Goal: Information Seeking & Learning: Learn about a topic

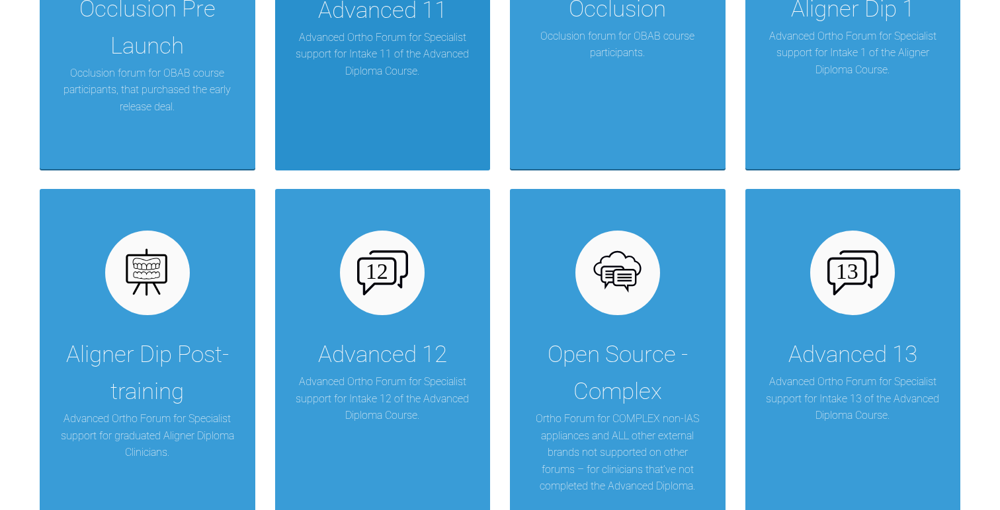
scroll to position [2306, 0]
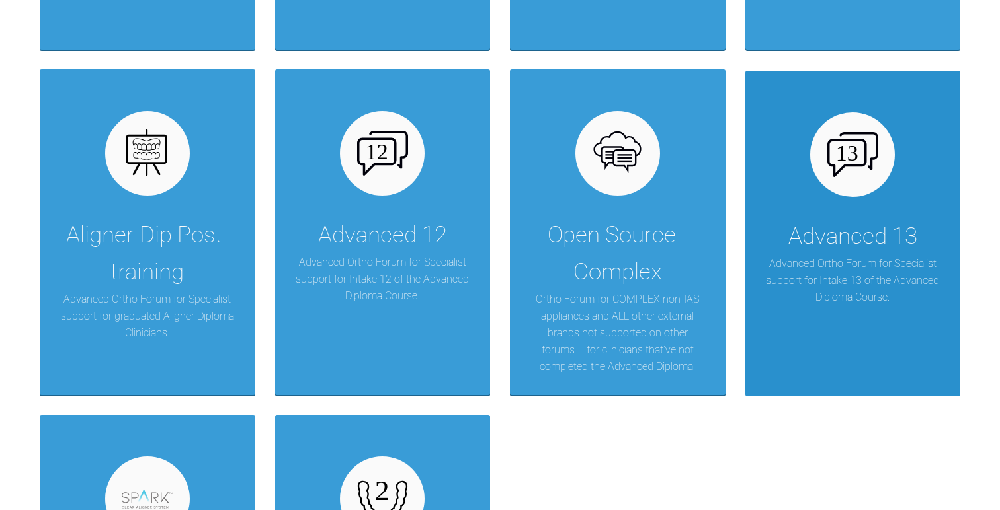
click at [856, 304] on p "Advanced Ortho Forum for Specialist support for Intake 13 of the Advanced Diplo…" at bounding box center [853, 280] width 176 height 51
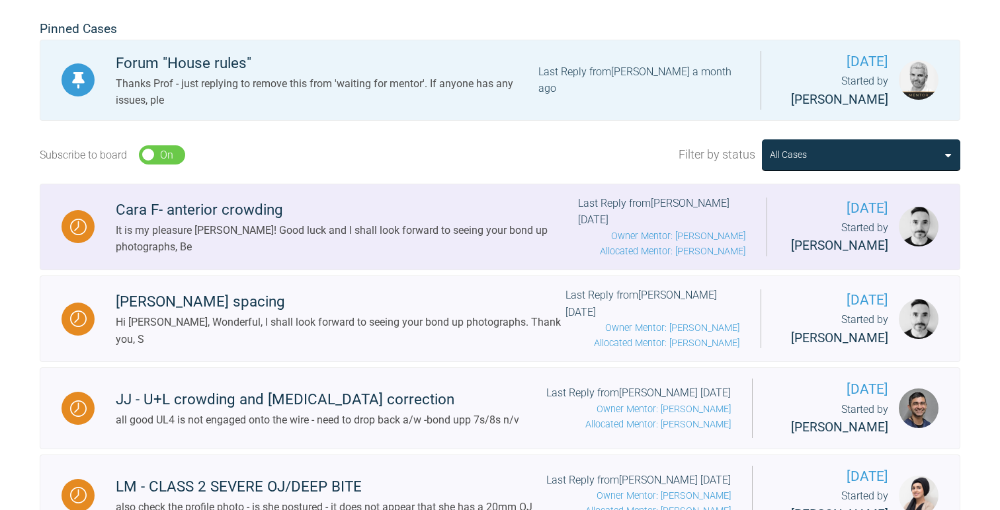
scroll to position [100, 0]
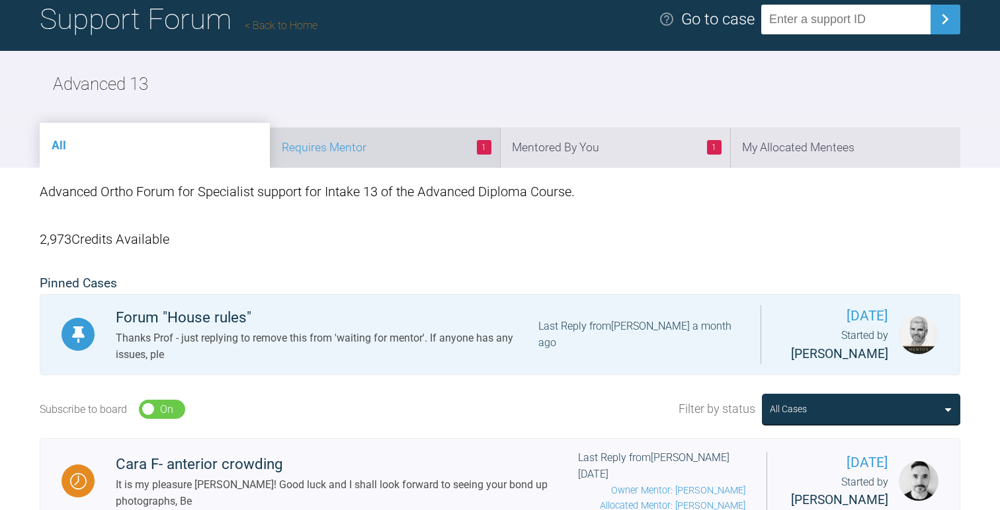
click at [358, 148] on li "1 Requires Mentor" at bounding box center [385, 148] width 230 height 40
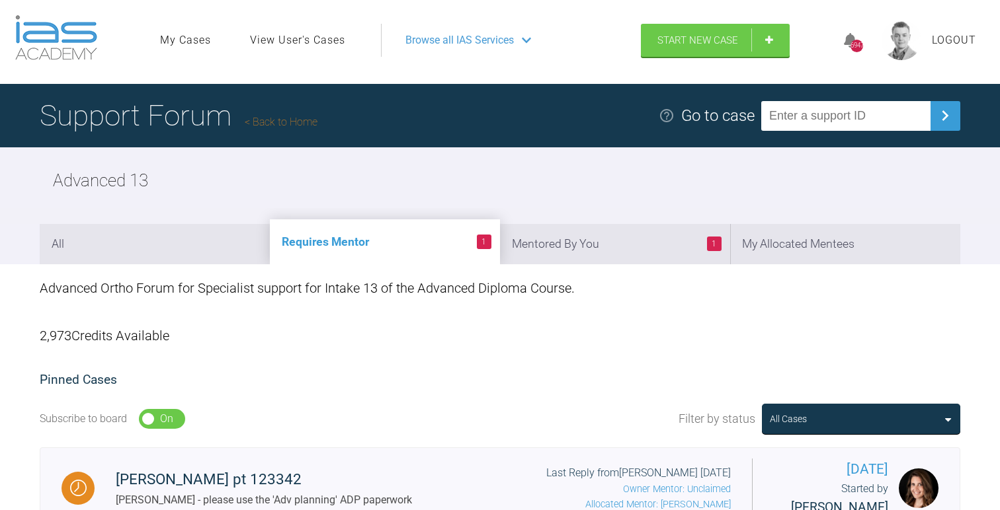
scroll to position [0, 0]
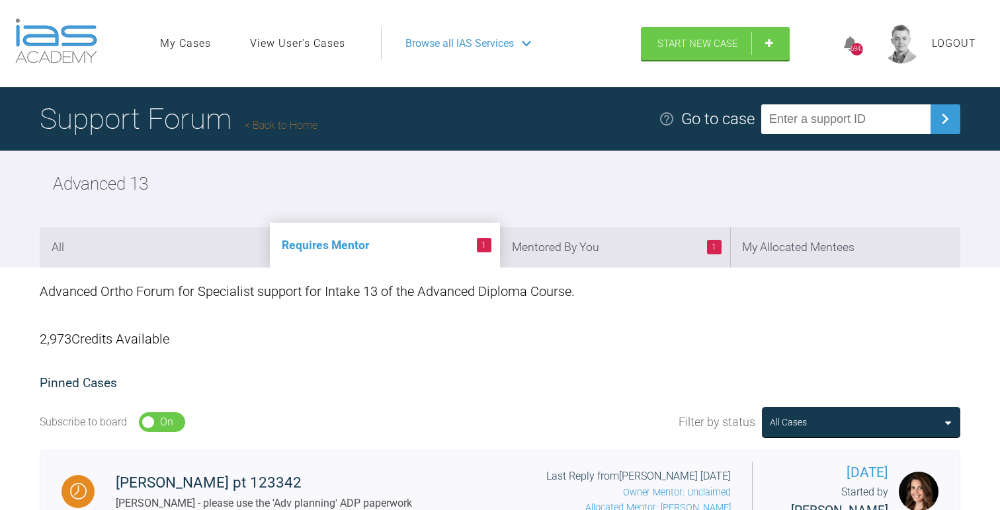
click at [275, 128] on link "Back to Home" at bounding box center [281, 125] width 73 height 13
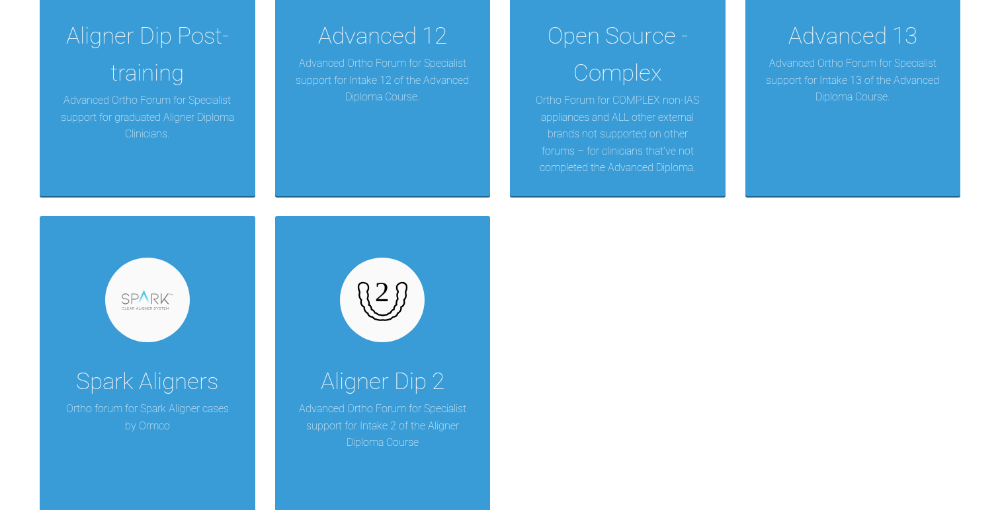
click at [323, 282] on div "Aligner Dip 2 Advanced Ortho Forum for Specialist support for Intake 2 of the A…" at bounding box center [383, 379] width 216 height 326
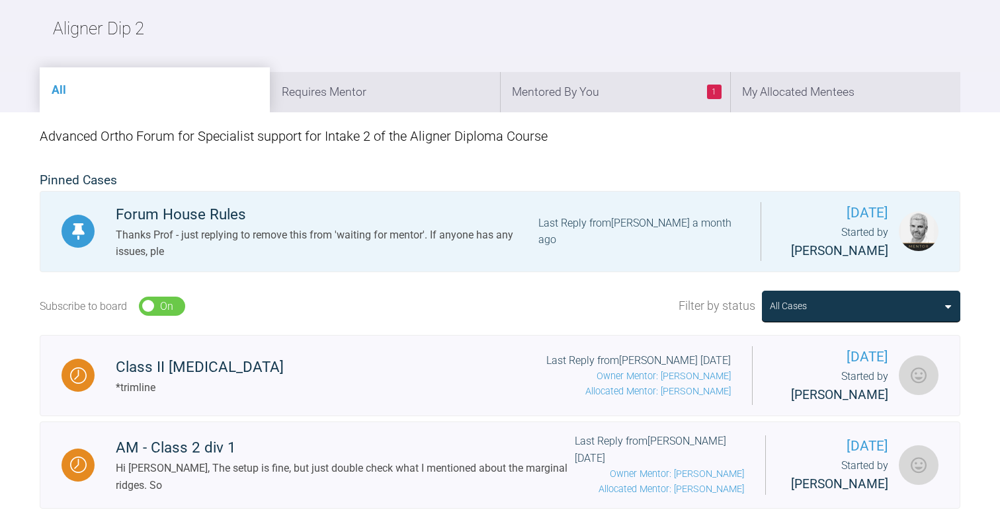
scroll to position [429, 0]
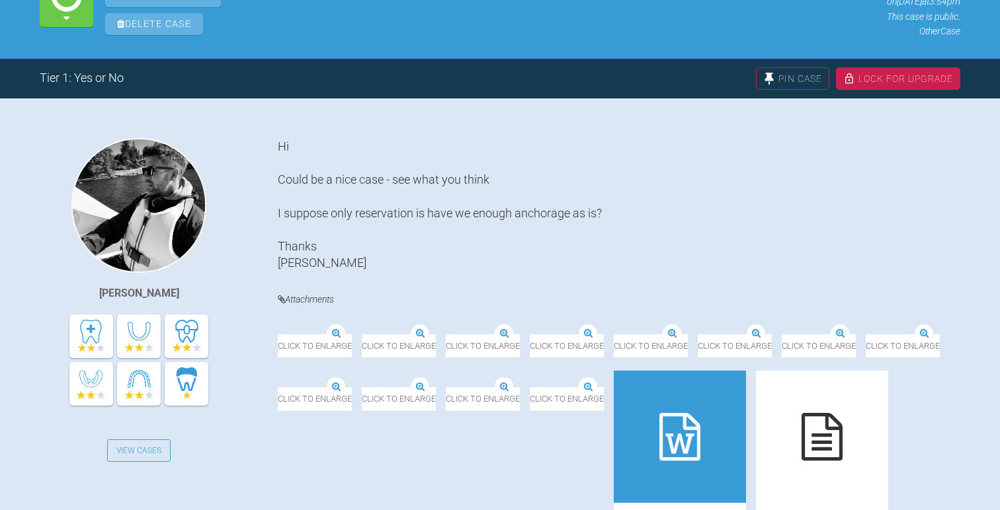
scroll to position [54, 0]
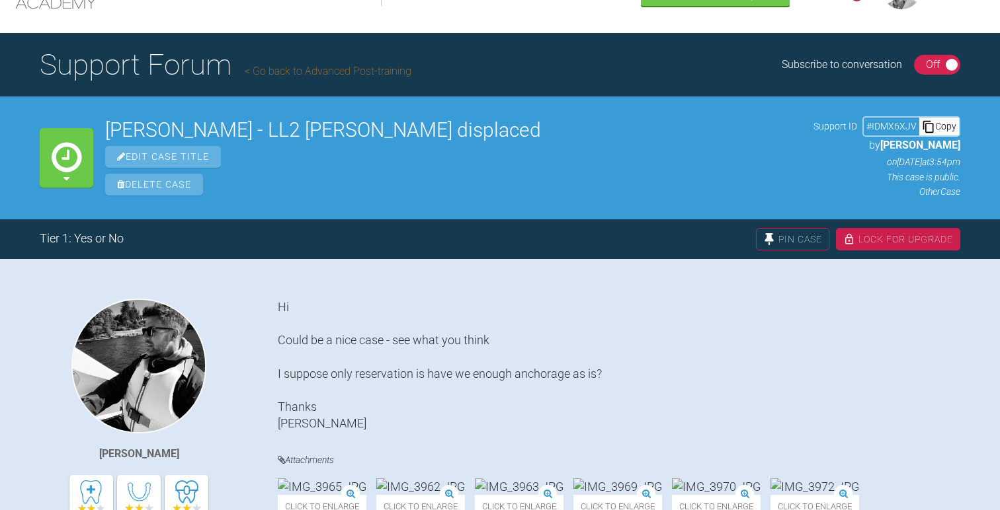
click at [354, 65] on link "Go back to Advanced Post-training" at bounding box center [328, 71] width 167 height 13
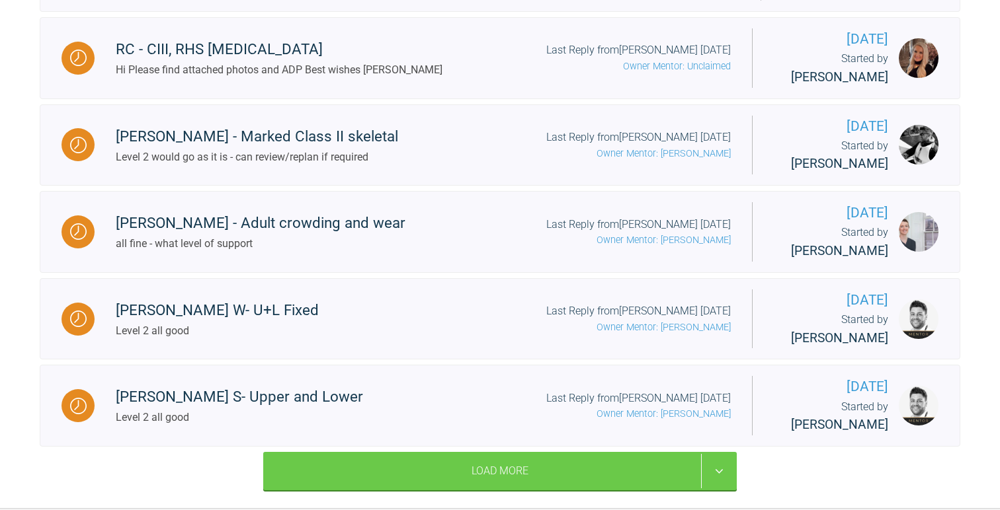
scroll to position [1694, 0]
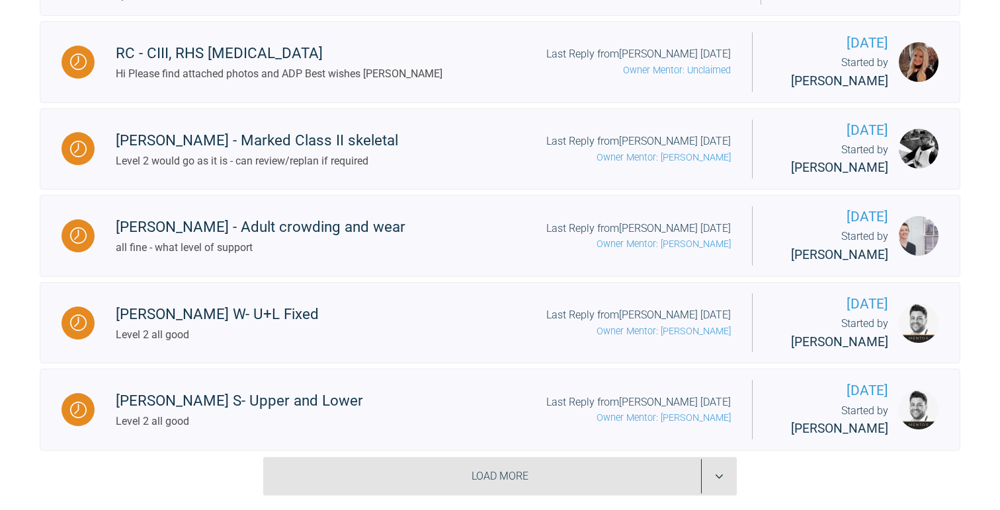
click at [492, 458] on div "Load More" at bounding box center [499, 477] width 473 height 38
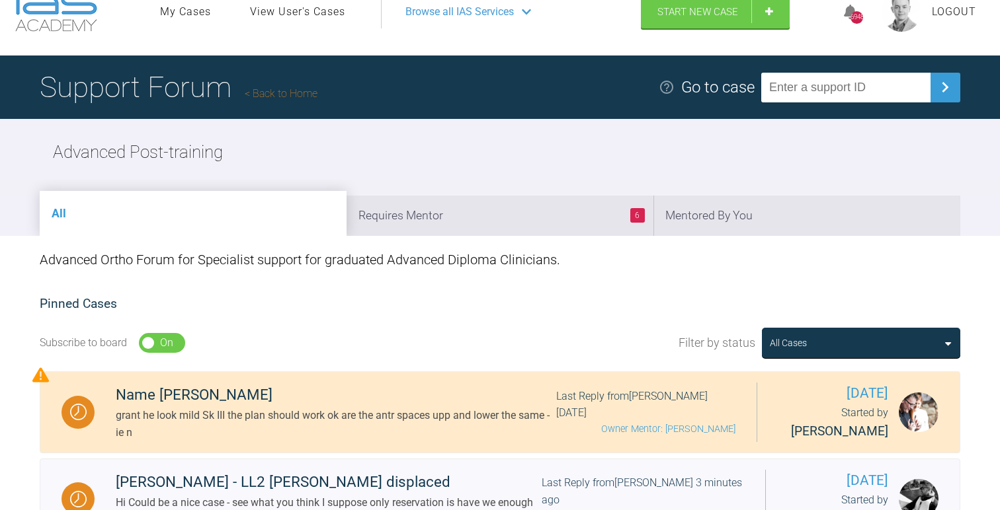
scroll to position [50, 0]
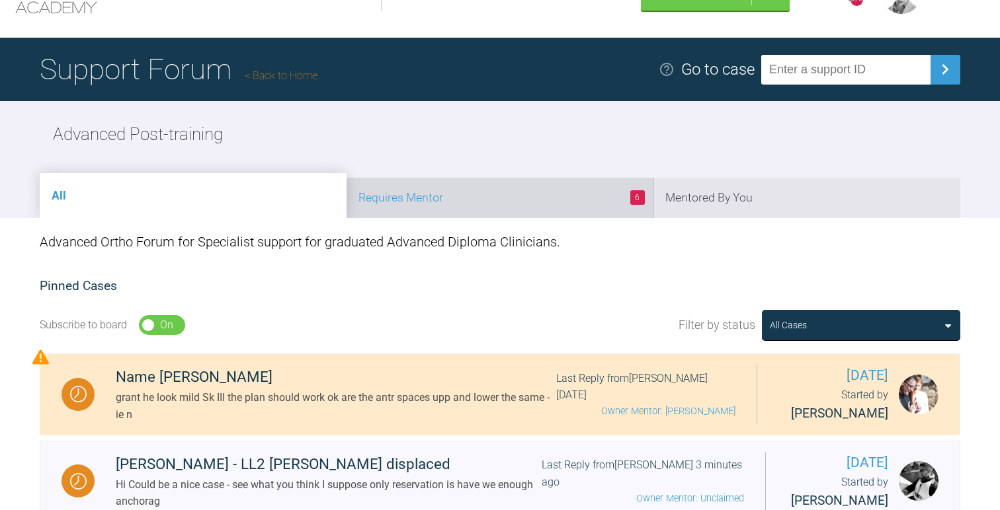
click at [485, 190] on li "6 Requires Mentor" at bounding box center [499, 198] width 307 height 40
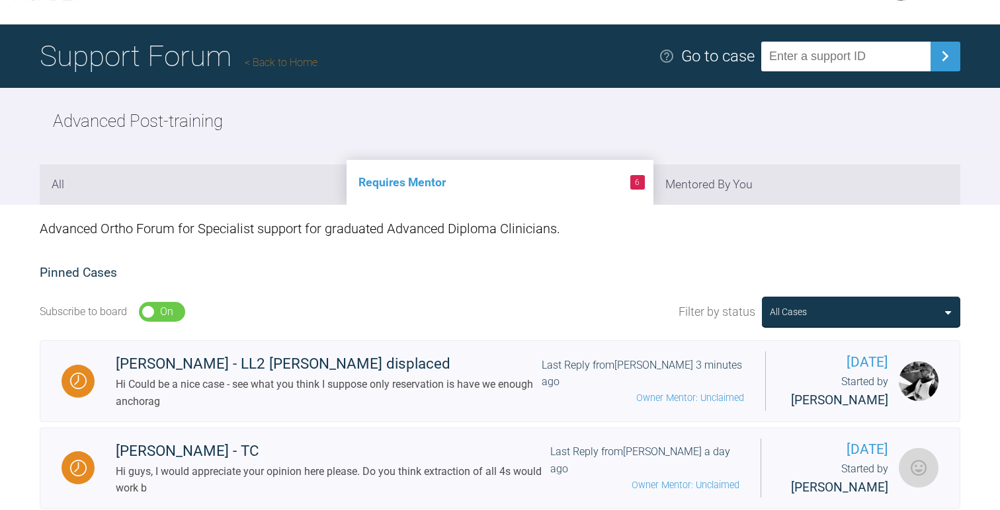
scroll to position [0, 0]
